Goal: Task Accomplishment & Management: Manage account settings

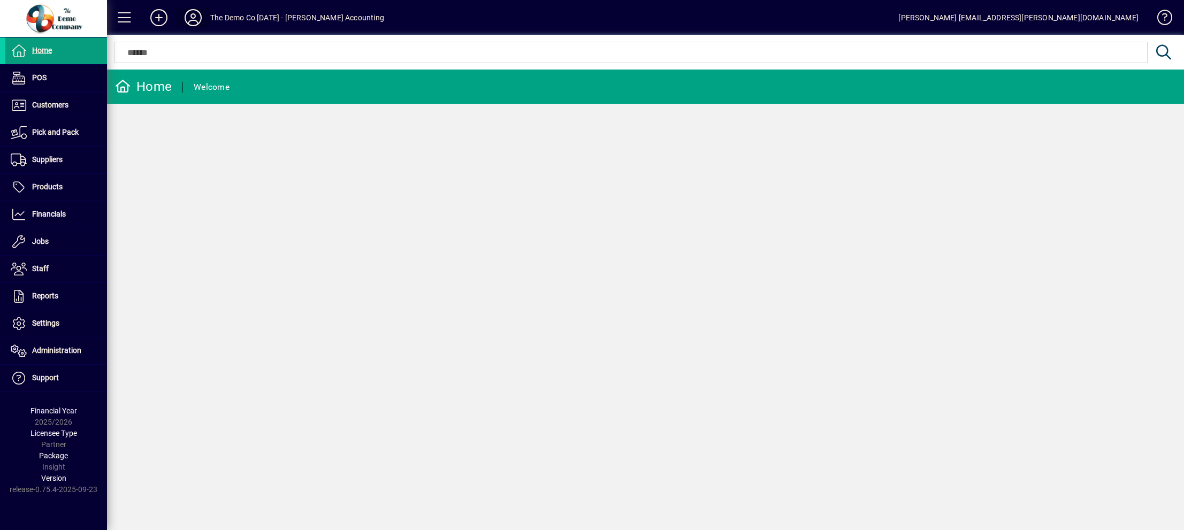
click at [190, 11] on icon at bounding box center [192, 17] width 21 height 17
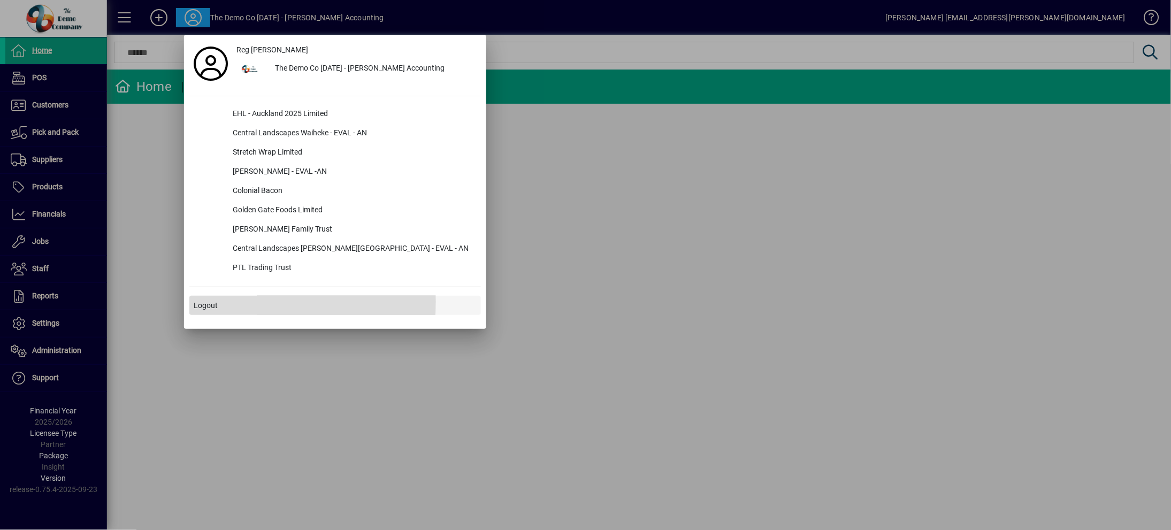
click at [210, 302] on span "Logout" at bounding box center [206, 305] width 24 height 11
